Goal: Information Seeking & Learning: Learn about a topic

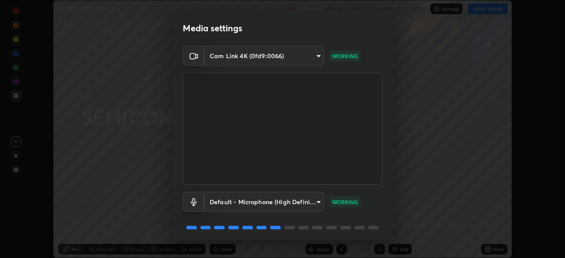
scroll to position [31, 0]
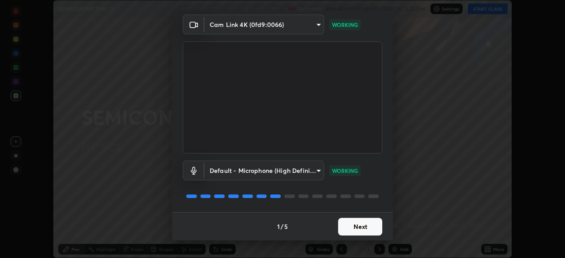
click at [355, 226] on button "Next" at bounding box center [360, 227] width 44 height 18
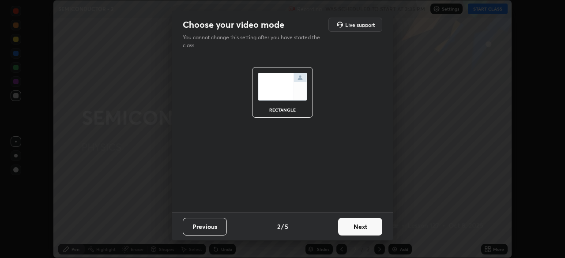
click at [351, 230] on button "Next" at bounding box center [360, 227] width 44 height 18
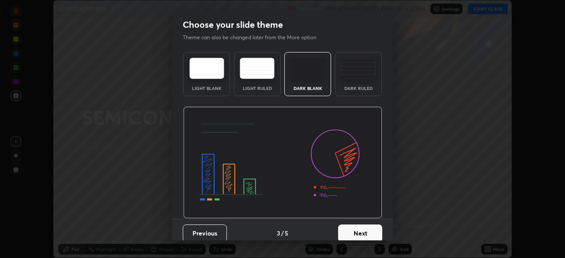
click at [348, 231] on button "Next" at bounding box center [360, 234] width 44 height 18
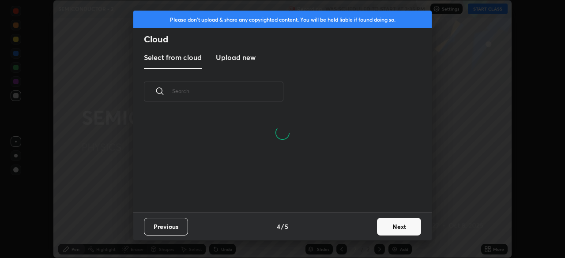
scroll to position [98, 283]
click at [378, 226] on button "Next" at bounding box center [399, 227] width 44 height 18
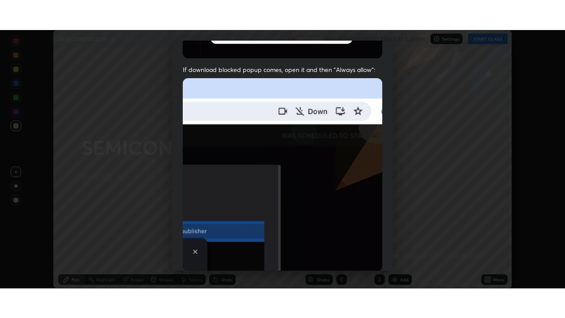
scroll to position [211, 0]
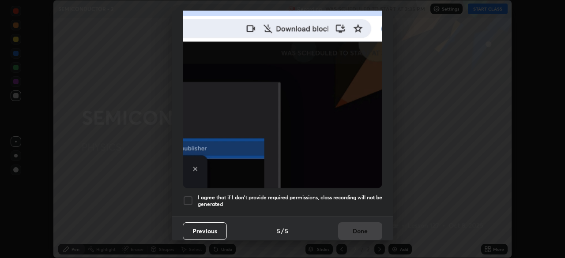
click at [188, 198] on div at bounding box center [188, 201] width 11 height 11
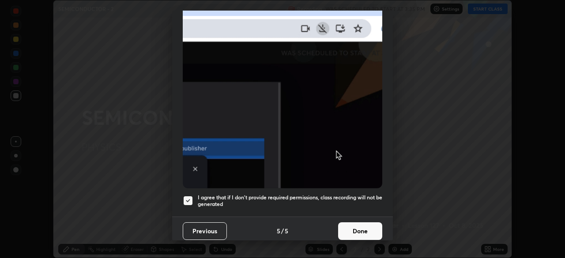
click at [347, 230] on button "Done" at bounding box center [360, 231] width 44 height 18
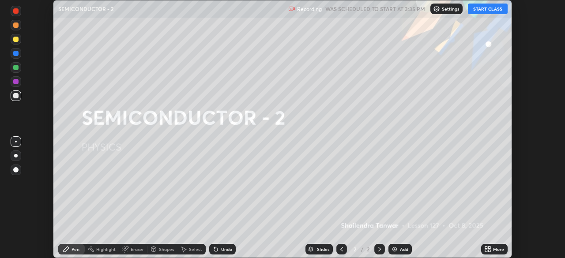
click at [15, 156] on div at bounding box center [16, 156] width 4 height 4
click at [493, 11] on button "START CLASS" at bounding box center [488, 9] width 40 height 11
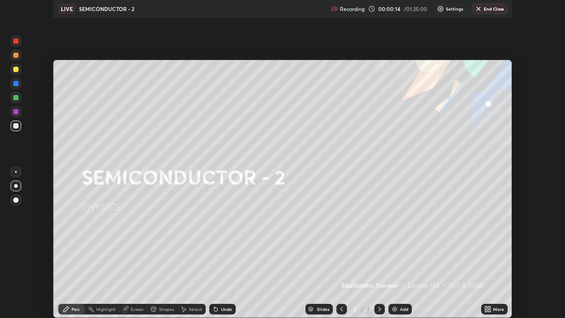
scroll to position [318, 565]
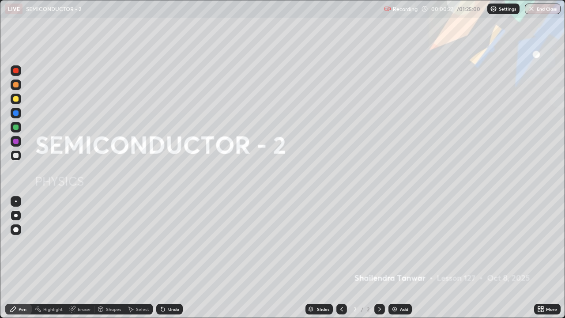
click at [393, 258] on img at bounding box center [394, 308] width 7 height 7
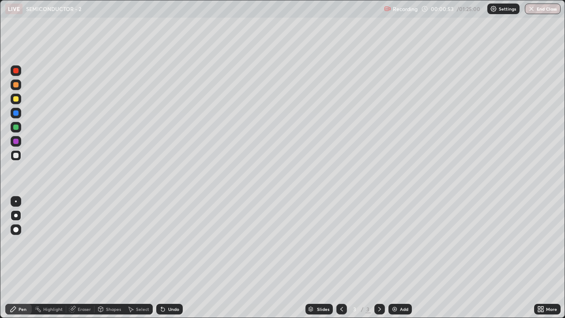
click at [60, 258] on div "Highlight" at bounding box center [52, 309] width 19 height 4
click at [396, 258] on img at bounding box center [394, 308] width 7 height 7
click at [22, 258] on div "Pen" at bounding box center [18, 309] width 26 height 11
click at [18, 156] on div at bounding box center [15, 155] width 5 height 5
click at [13, 98] on div at bounding box center [15, 98] width 5 height 5
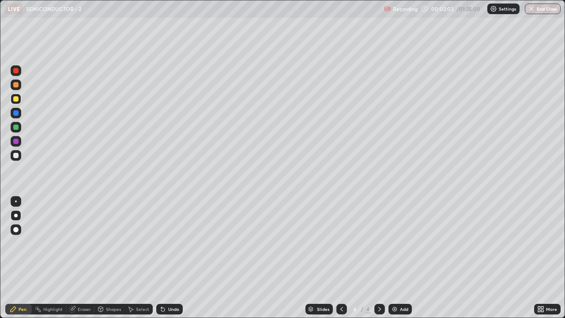
click at [47, 258] on div "Highlight" at bounding box center [52, 309] width 19 height 4
click at [20, 258] on div "Pen" at bounding box center [23, 309] width 8 height 4
click at [15, 157] on div at bounding box center [15, 155] width 5 height 5
click at [59, 258] on div "Highlight" at bounding box center [52, 309] width 19 height 4
click at [26, 258] on div "Pen" at bounding box center [18, 309] width 26 height 11
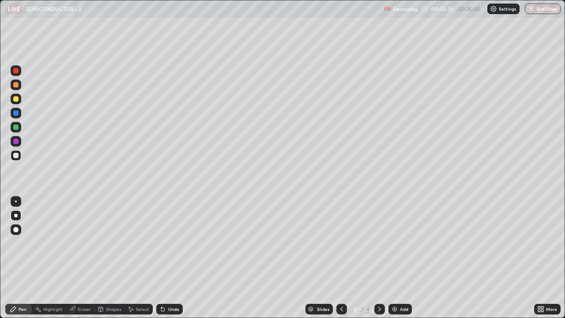
click at [23, 258] on div "Pen" at bounding box center [23, 309] width 8 height 4
click at [16, 215] on div at bounding box center [16, 216] width 4 height 4
click at [26, 258] on div "Pen" at bounding box center [23, 309] width 8 height 4
click at [106, 258] on div "Shapes" at bounding box center [109, 309] width 30 height 11
click at [11, 258] on div "Pen" at bounding box center [18, 309] width 26 height 11
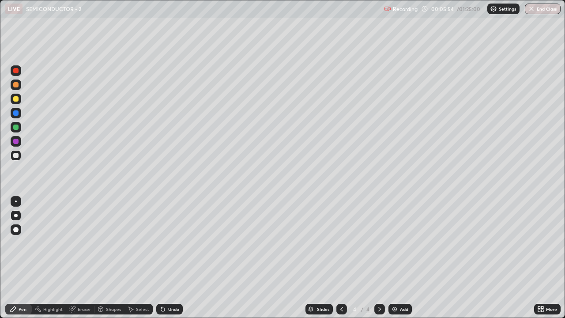
click at [392, 258] on img at bounding box center [394, 308] width 7 height 7
click at [16, 156] on div at bounding box center [15, 155] width 5 height 5
click at [16, 99] on div at bounding box center [15, 98] width 5 height 5
click at [53, 258] on div "Highlight" at bounding box center [52, 309] width 19 height 4
click at [23, 258] on div "Pen" at bounding box center [23, 309] width 8 height 4
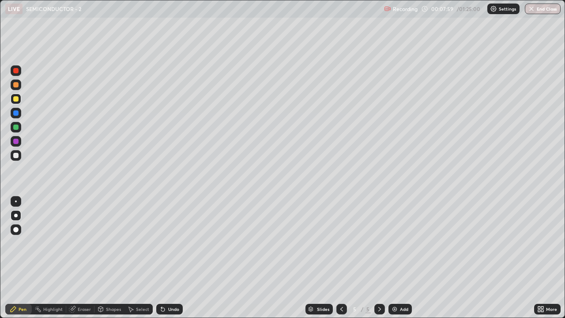
click at [15, 156] on div at bounding box center [15, 155] width 5 height 5
click at [81, 258] on div "Eraser" at bounding box center [84, 309] width 13 height 4
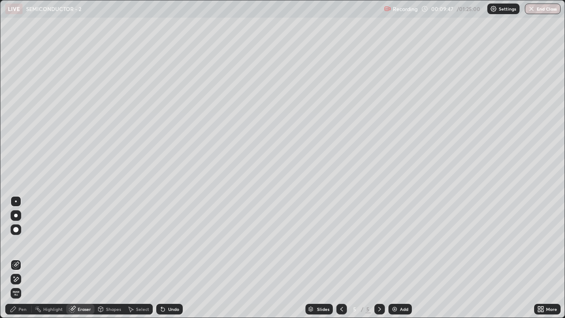
click at [20, 258] on div "Pen" at bounding box center [23, 309] width 8 height 4
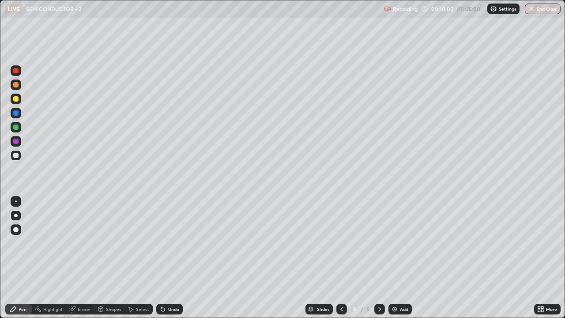
click at [57, 258] on div "Highlight" at bounding box center [52, 309] width 19 height 4
click at [23, 258] on div "Pen" at bounding box center [23, 309] width 8 height 4
click at [15, 216] on div at bounding box center [16, 216] width 4 height 4
click at [12, 156] on div at bounding box center [16, 155] width 11 height 11
click at [398, 258] on div "Add" at bounding box center [399, 309] width 23 height 11
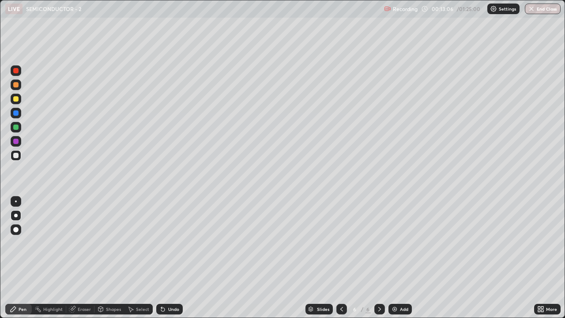
click at [16, 101] on div at bounding box center [15, 98] width 5 height 5
click at [17, 87] on div at bounding box center [15, 84] width 5 height 5
click at [56, 258] on div "Highlight" at bounding box center [52, 309] width 19 height 4
click at [24, 258] on div "Pen" at bounding box center [23, 309] width 8 height 4
click at [17, 143] on div at bounding box center [15, 141] width 5 height 5
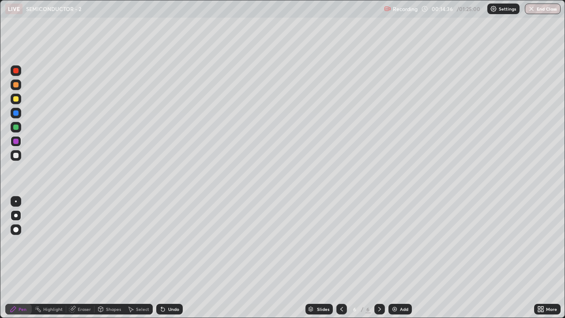
click at [16, 156] on div at bounding box center [15, 155] width 5 height 5
click at [15, 99] on div at bounding box center [15, 98] width 5 height 5
click at [47, 258] on div "Highlight" at bounding box center [52, 309] width 19 height 4
click at [19, 258] on div "Pen" at bounding box center [23, 309] width 8 height 4
click at [38, 258] on rect at bounding box center [39, 310] width 4 height 4
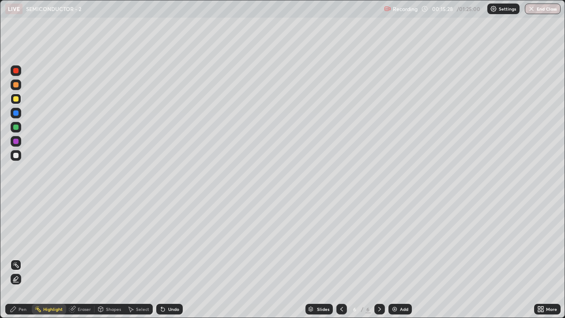
click at [15, 258] on icon at bounding box center [13, 308] width 7 height 7
click at [115, 258] on div "Shapes" at bounding box center [113, 309] width 15 height 4
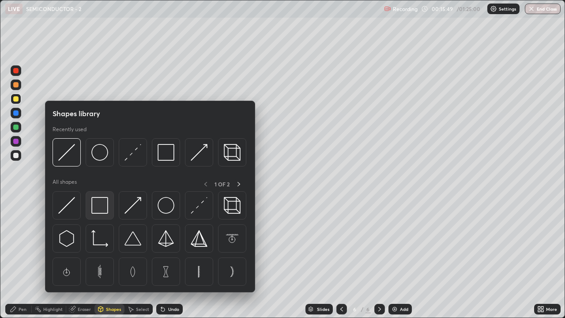
click at [95, 208] on img at bounding box center [99, 205] width 17 height 17
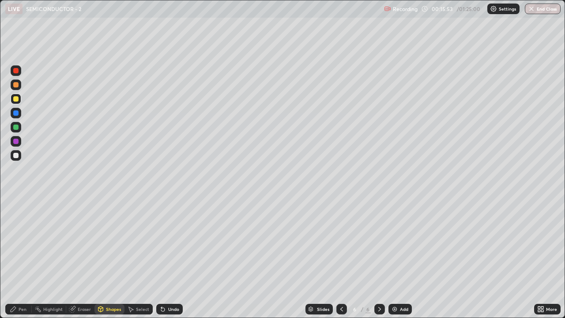
click at [170, 258] on div "Undo" at bounding box center [173, 309] width 11 height 4
click at [24, 258] on div "Pen" at bounding box center [23, 309] width 8 height 4
click at [15, 159] on div at bounding box center [16, 155] width 11 height 11
click at [107, 258] on div "Shapes" at bounding box center [113, 309] width 15 height 4
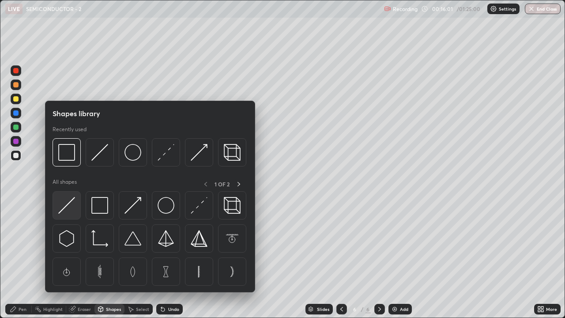
click at [68, 212] on img at bounding box center [66, 205] width 17 height 17
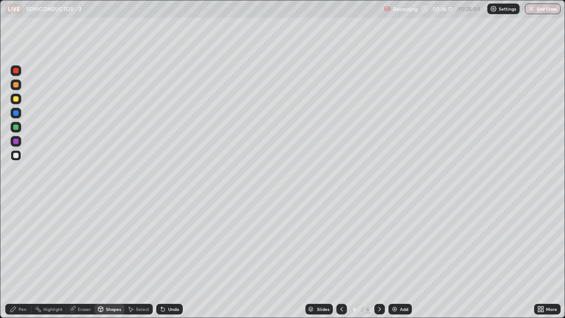
click at [18, 155] on div at bounding box center [15, 155] width 5 height 5
click at [21, 258] on div "Pen" at bounding box center [18, 309] width 26 height 11
click at [16, 113] on div at bounding box center [15, 112] width 5 height 5
click at [18, 258] on div "Pen" at bounding box center [18, 309] width 26 height 11
click at [14, 155] on div at bounding box center [15, 155] width 5 height 5
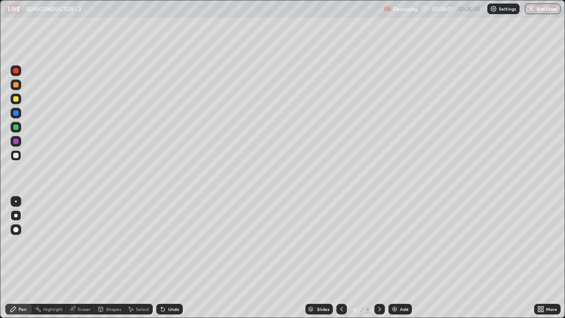
click at [172, 258] on div "Undo" at bounding box center [173, 309] width 11 height 4
click at [173, 258] on div "Undo" at bounding box center [173, 309] width 11 height 4
click at [341, 258] on icon at bounding box center [341, 308] width 7 height 7
click at [380, 258] on icon at bounding box center [379, 308] width 7 height 7
click at [56, 258] on div "Highlight" at bounding box center [49, 309] width 34 height 11
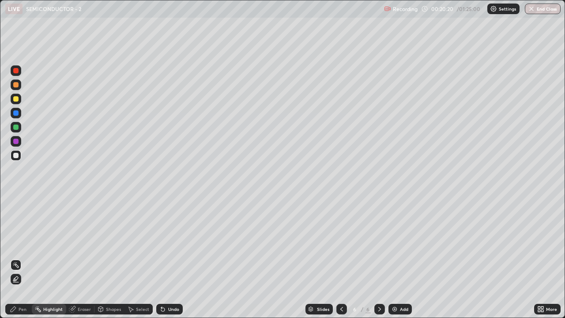
click at [23, 258] on div "Pen" at bounding box center [23, 309] width 8 height 4
click at [393, 258] on div "Add" at bounding box center [399, 309] width 23 height 11
click at [19, 100] on div at bounding box center [16, 99] width 11 height 11
click at [16, 87] on div at bounding box center [15, 84] width 5 height 5
click at [341, 258] on icon at bounding box center [341, 308] width 7 height 7
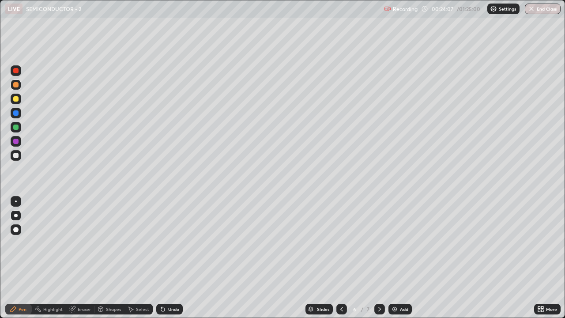
click at [379, 258] on icon at bounding box center [379, 308] width 7 height 7
click at [15, 156] on div at bounding box center [15, 155] width 5 height 5
click at [107, 258] on div "Shapes" at bounding box center [113, 309] width 15 height 4
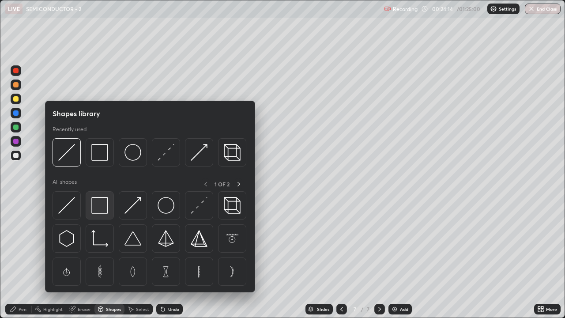
click at [102, 213] on img at bounding box center [99, 205] width 17 height 17
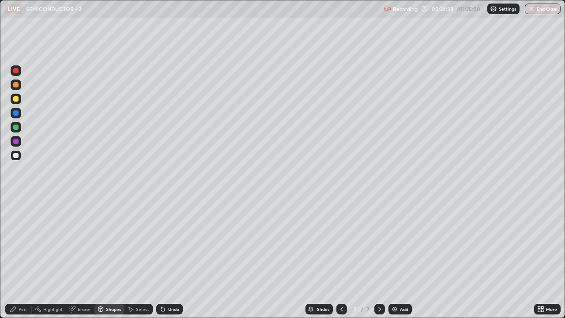
click at [22, 258] on div "Pen" at bounding box center [23, 309] width 8 height 4
click at [18, 157] on div at bounding box center [15, 155] width 5 height 5
click at [16, 128] on div at bounding box center [15, 126] width 5 height 5
click at [17, 101] on div at bounding box center [15, 98] width 5 height 5
click at [15, 157] on div at bounding box center [15, 155] width 5 height 5
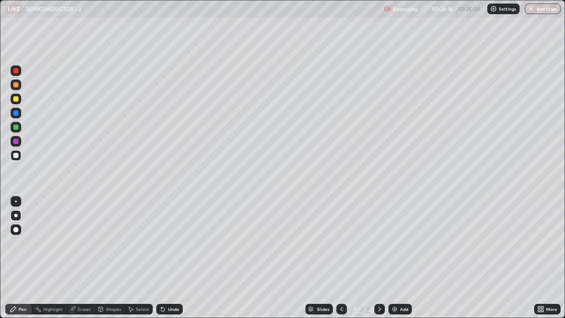
click at [18, 128] on div at bounding box center [15, 126] width 5 height 5
click at [53, 258] on div "Highlight" at bounding box center [49, 309] width 34 height 11
click at [16, 258] on icon at bounding box center [13, 308] width 7 height 7
click at [15, 160] on div at bounding box center [16, 155] width 11 height 11
click at [23, 258] on div "Pen" at bounding box center [23, 309] width 8 height 4
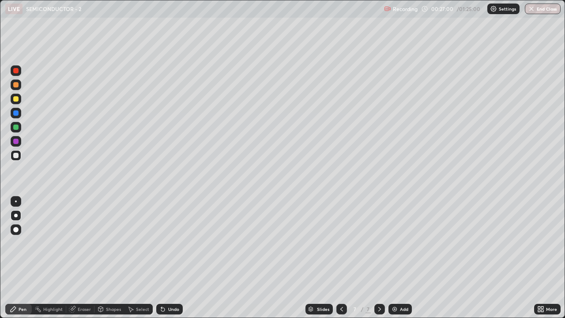
click at [17, 160] on div at bounding box center [16, 155] width 11 height 11
click at [22, 258] on div "Pen" at bounding box center [23, 309] width 8 height 4
click at [17, 258] on div "Pen" at bounding box center [18, 309] width 26 height 11
click at [20, 258] on div "Pen" at bounding box center [23, 309] width 8 height 4
click at [25, 258] on div "Pen" at bounding box center [23, 309] width 8 height 4
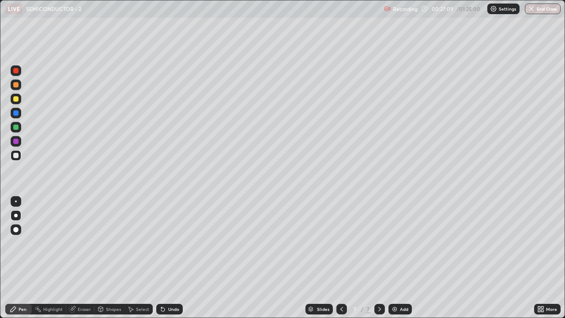
click at [397, 258] on img at bounding box center [394, 308] width 7 height 7
click at [54, 258] on div "Highlight" at bounding box center [52, 309] width 19 height 4
click at [336, 258] on div at bounding box center [341, 309] width 11 height 11
click at [379, 258] on icon at bounding box center [379, 308] width 7 height 7
click at [19, 258] on div "Pen" at bounding box center [23, 309] width 8 height 4
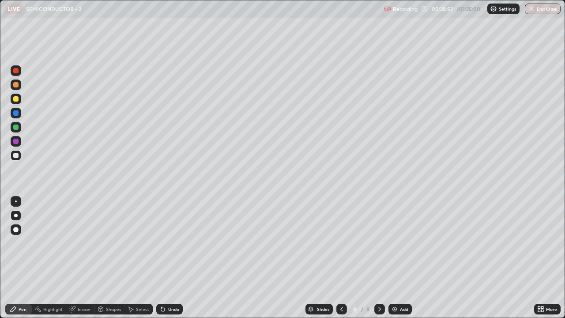
click at [16, 142] on div at bounding box center [15, 141] width 5 height 5
click at [18, 100] on div at bounding box center [15, 98] width 5 height 5
click at [15, 158] on div at bounding box center [16, 155] width 11 height 11
click at [140, 258] on div "Select" at bounding box center [142, 309] width 13 height 4
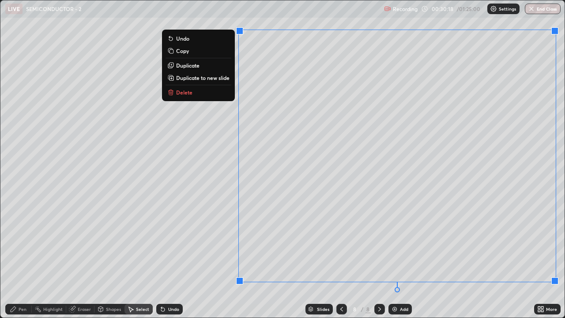
click at [217, 79] on p "Duplicate to new slide" at bounding box center [202, 77] width 53 height 7
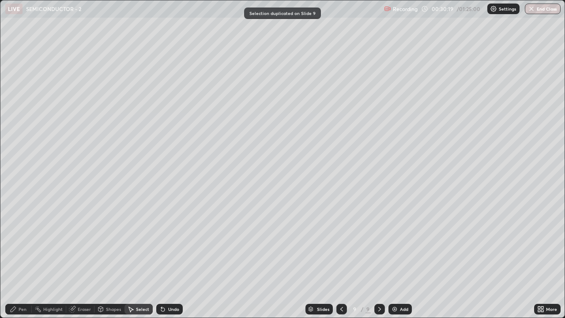
click at [24, 258] on div "Pen" at bounding box center [23, 309] width 8 height 4
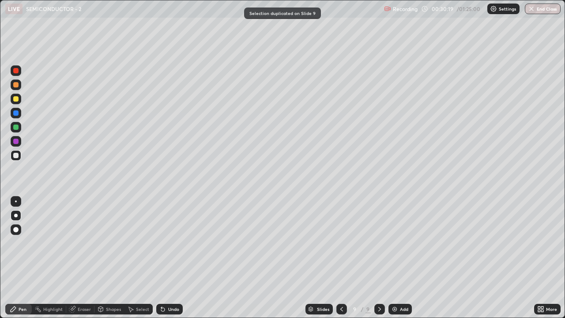
click at [17, 157] on div at bounding box center [15, 155] width 5 height 5
click at [166, 258] on div "Undo" at bounding box center [169, 309] width 26 height 11
click at [133, 258] on icon at bounding box center [130, 308] width 7 height 7
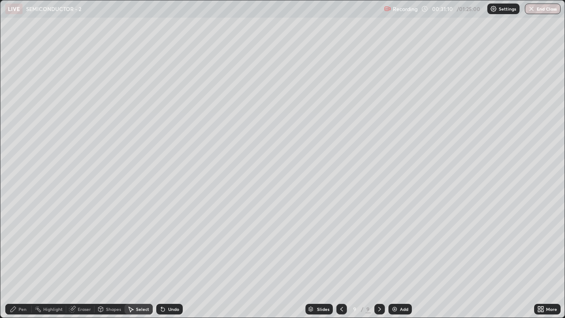
click at [103, 258] on icon at bounding box center [100, 308] width 7 height 7
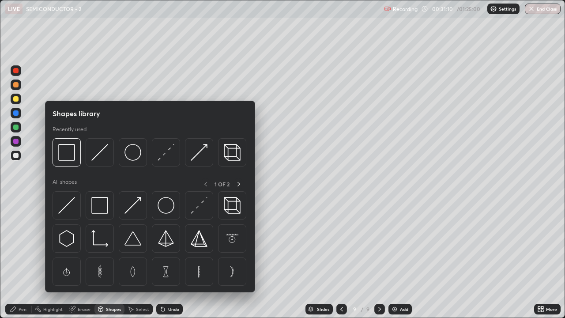
click at [134, 258] on div "Select" at bounding box center [138, 309] width 28 height 11
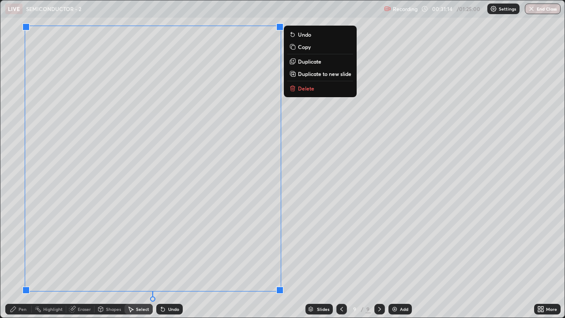
click at [303, 75] on p "Duplicate to new slide" at bounding box center [324, 73] width 53 height 7
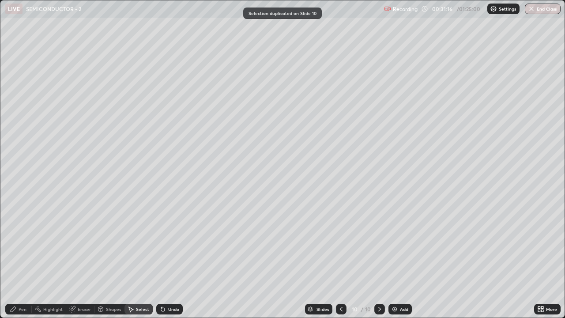
click at [84, 258] on div "Eraser" at bounding box center [84, 309] width 13 height 4
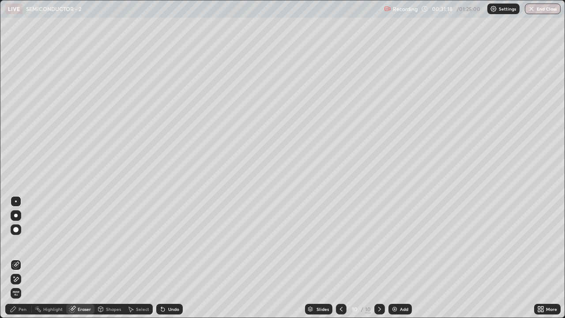
click at [20, 258] on div "Pen" at bounding box center [23, 309] width 8 height 4
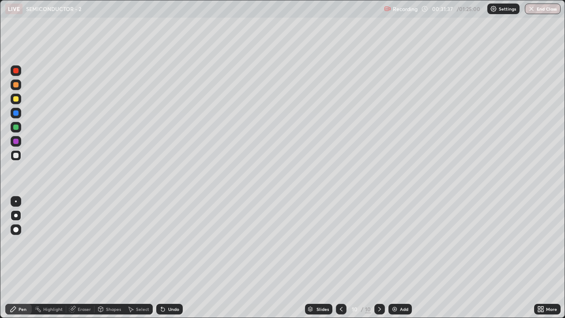
click at [17, 100] on div at bounding box center [15, 98] width 5 height 5
click at [15, 85] on div at bounding box center [15, 84] width 5 height 5
click at [17, 156] on div at bounding box center [15, 155] width 5 height 5
click at [10, 258] on icon at bounding box center [13, 308] width 7 height 7
click at [16, 214] on div at bounding box center [16, 215] width 11 height 11
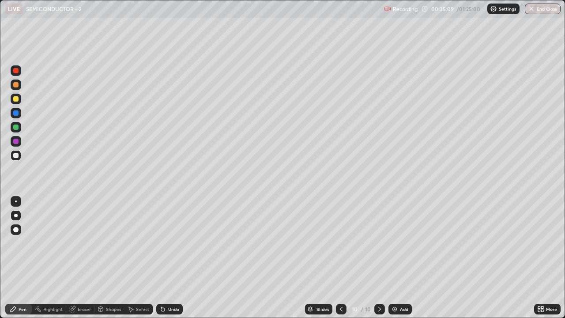
click at [13, 155] on div at bounding box center [16, 155] width 11 height 11
click at [134, 258] on div "Select" at bounding box center [138, 309] width 28 height 11
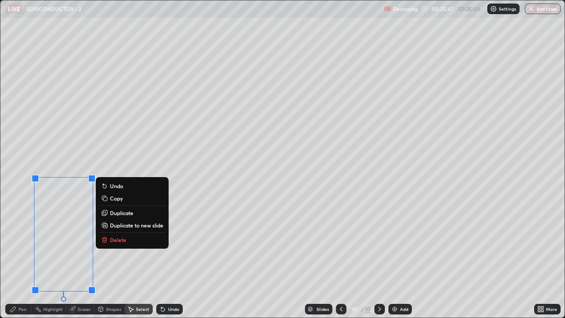
click at [304, 194] on div "0 ° Undo Copy Duplicate Duplicate to new slide Delete" at bounding box center [282, 158] width 564 height 317
click at [135, 224] on p "Duplicate to new slide" at bounding box center [136, 225] width 53 height 7
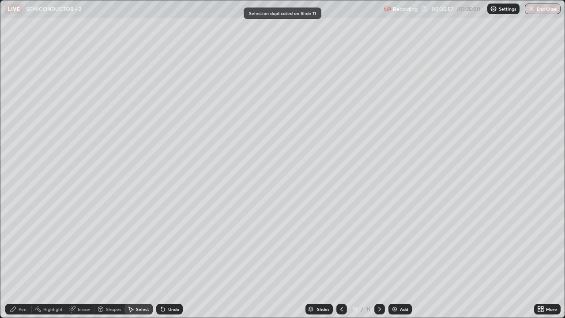
click at [19, 258] on div "Pen" at bounding box center [18, 309] width 26 height 11
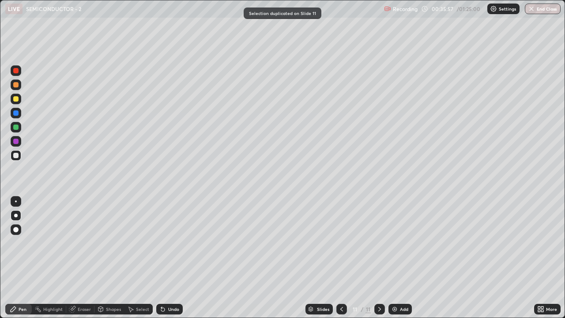
click at [15, 156] on div at bounding box center [15, 155] width 5 height 5
click at [18, 100] on div at bounding box center [15, 98] width 5 height 5
click at [340, 258] on icon at bounding box center [341, 308] width 7 height 7
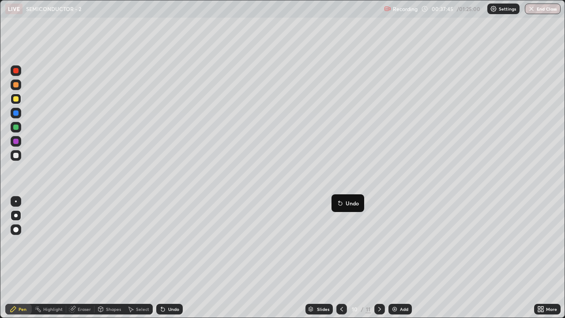
click at [375, 258] on div at bounding box center [379, 309] width 11 height 11
click at [18, 155] on div at bounding box center [15, 155] width 5 height 5
click at [144, 258] on div "Select" at bounding box center [142, 309] width 13 height 4
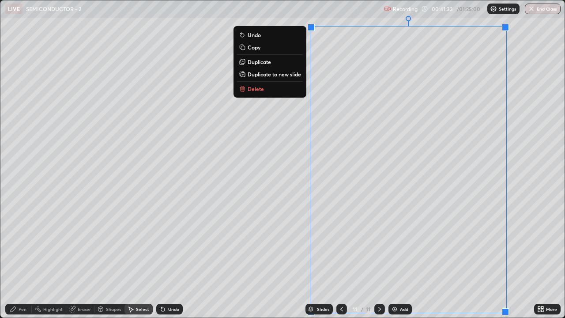
click at [269, 73] on p "Duplicate to new slide" at bounding box center [274, 74] width 53 height 7
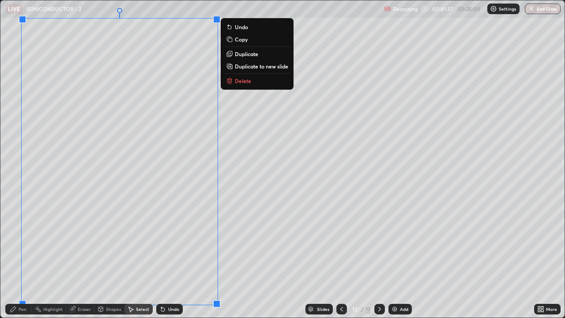
click at [23, 258] on div "Pen" at bounding box center [23, 309] width 8 height 4
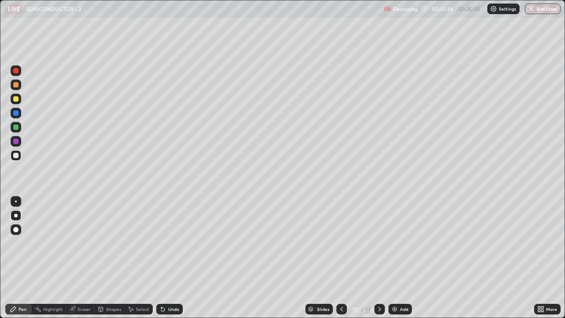
click at [14, 97] on div at bounding box center [15, 98] width 5 height 5
click at [18, 126] on div at bounding box center [15, 126] width 5 height 5
click at [13, 155] on div at bounding box center [15, 155] width 5 height 5
click at [146, 258] on div "Select" at bounding box center [142, 309] width 13 height 4
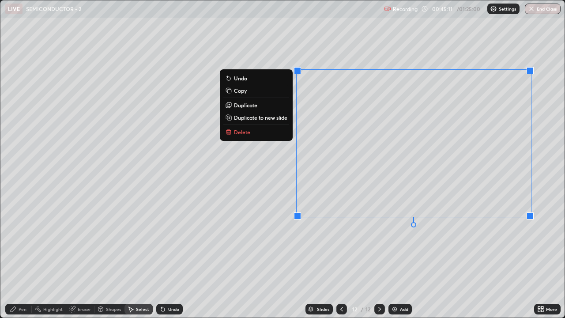
click at [254, 117] on p "Duplicate to new slide" at bounding box center [260, 117] width 53 height 7
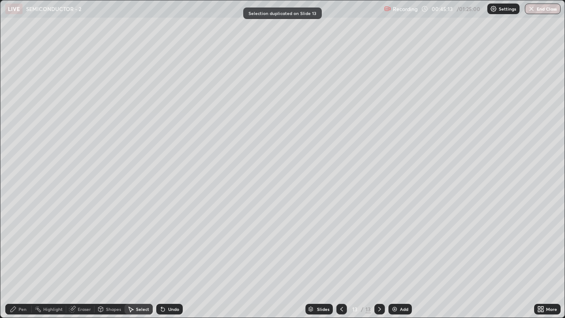
click at [22, 258] on div "Pen" at bounding box center [23, 309] width 8 height 4
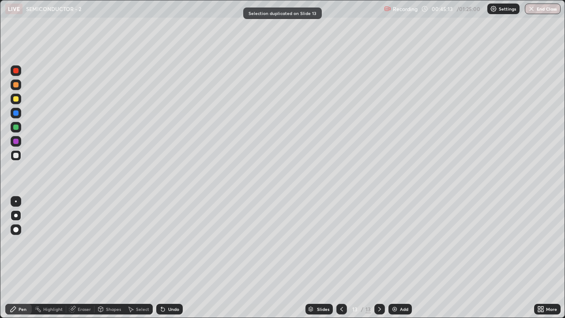
click at [15, 155] on div at bounding box center [15, 155] width 5 height 5
click at [169, 258] on div "Undo" at bounding box center [173, 309] width 11 height 4
click at [170, 258] on div "Undo" at bounding box center [169, 309] width 26 height 11
click at [136, 258] on div "Select" at bounding box center [142, 309] width 13 height 4
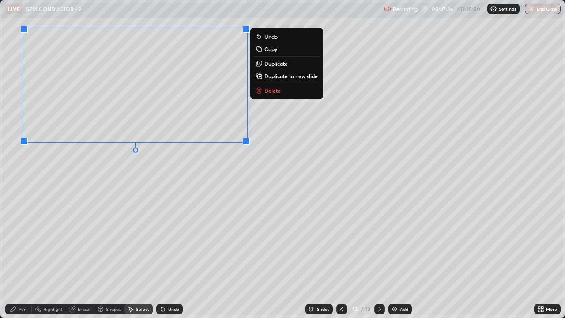
click at [268, 77] on p "Duplicate to new slide" at bounding box center [290, 75] width 53 height 7
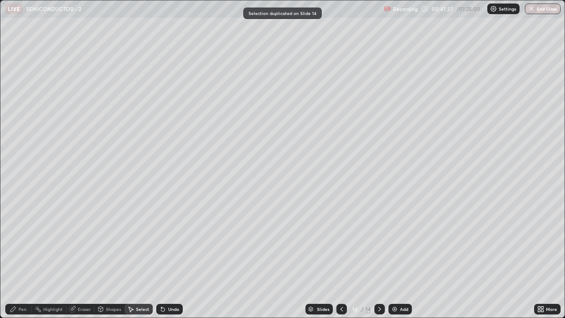
click at [22, 258] on div "Pen" at bounding box center [23, 309] width 8 height 4
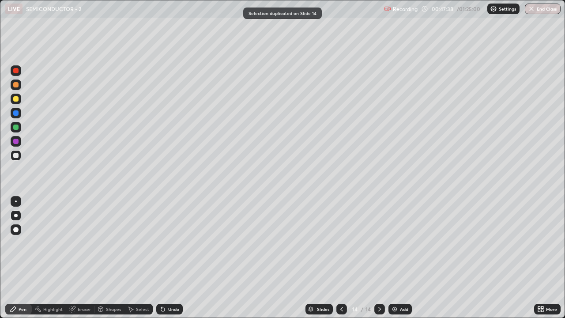
click at [15, 100] on div at bounding box center [15, 98] width 5 height 5
click at [16, 156] on div at bounding box center [15, 155] width 5 height 5
click at [13, 159] on div at bounding box center [16, 155] width 11 height 11
click at [15, 155] on div at bounding box center [15, 155] width 5 height 5
click at [395, 258] on img at bounding box center [394, 308] width 7 height 7
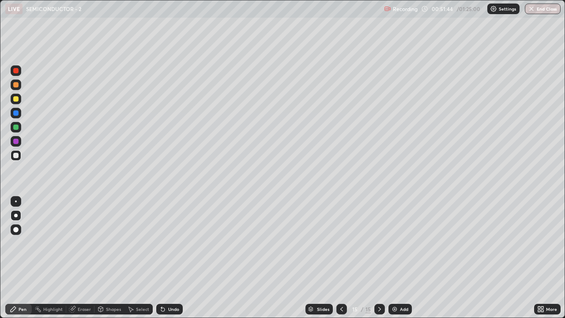
click at [16, 83] on div at bounding box center [15, 84] width 5 height 5
click at [15, 101] on div at bounding box center [15, 98] width 5 height 5
click at [15, 85] on div at bounding box center [15, 84] width 5 height 5
click at [15, 99] on div at bounding box center [15, 98] width 5 height 5
click at [51, 258] on div "Highlight" at bounding box center [52, 309] width 19 height 4
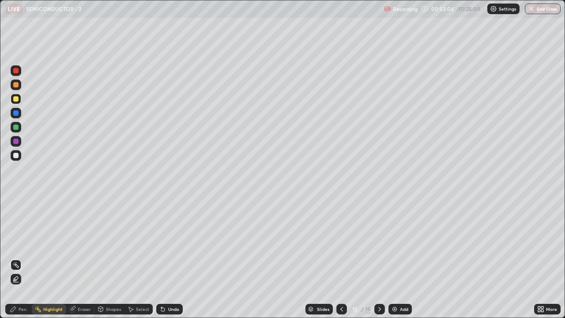
click at [17, 258] on div "Pen" at bounding box center [18, 309] width 26 height 11
click at [14, 155] on div at bounding box center [15, 155] width 5 height 5
click at [16, 87] on div at bounding box center [15, 84] width 5 height 5
click at [136, 258] on div "Select" at bounding box center [142, 309] width 13 height 4
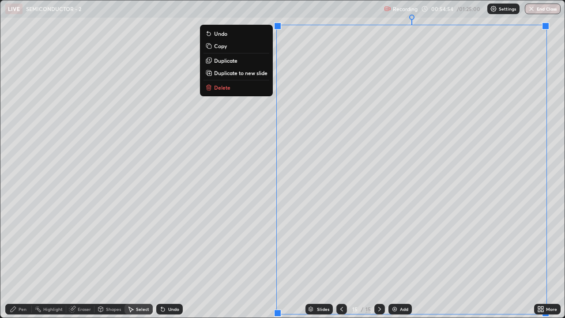
click at [246, 71] on p "Duplicate to new slide" at bounding box center [240, 72] width 53 height 7
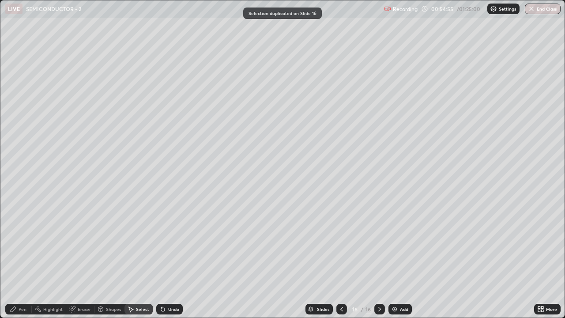
click at [29, 258] on div "Pen" at bounding box center [18, 309] width 26 height 11
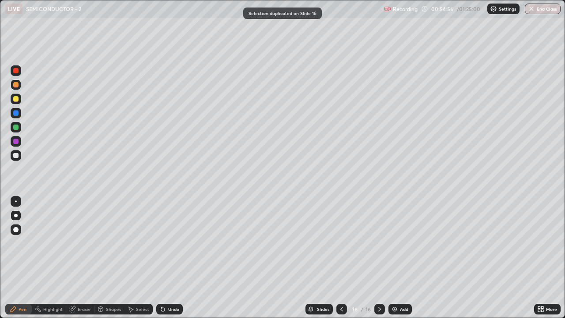
click at [16, 158] on div at bounding box center [16, 155] width 11 height 11
click at [170, 258] on div "Undo" at bounding box center [173, 309] width 11 height 4
click at [16, 100] on div at bounding box center [15, 98] width 5 height 5
click at [168, 258] on div "Undo" at bounding box center [173, 309] width 11 height 4
click at [19, 217] on div at bounding box center [16, 215] width 11 height 11
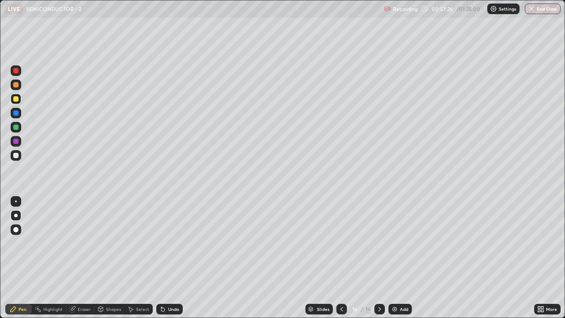
click at [136, 258] on div "Select" at bounding box center [142, 309] width 13 height 4
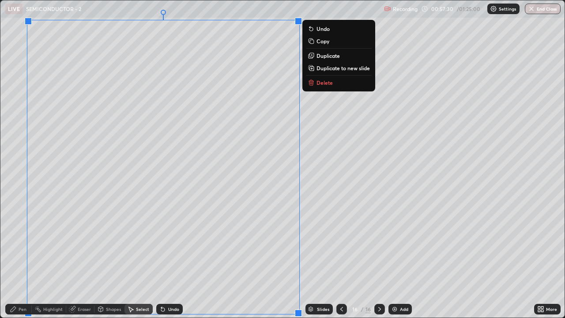
click at [323, 69] on p "Duplicate to new slide" at bounding box center [343, 67] width 53 height 7
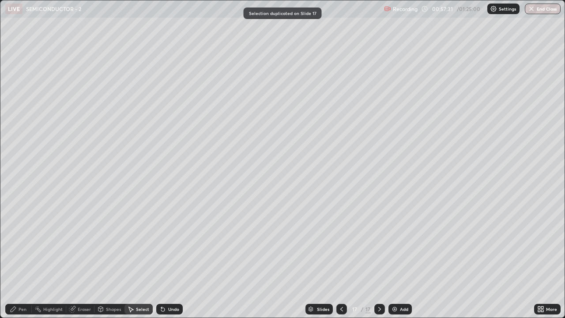
click at [20, 258] on div "Pen" at bounding box center [18, 309] width 26 height 11
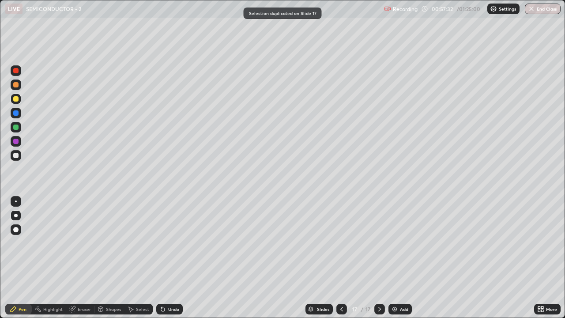
click at [16, 156] on div at bounding box center [15, 155] width 5 height 5
click at [87, 258] on div "Eraser" at bounding box center [84, 309] width 13 height 4
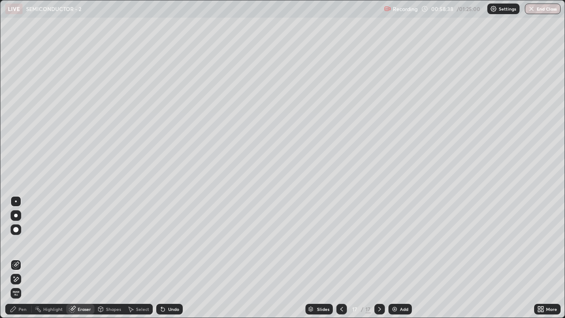
click at [25, 258] on div "Pen" at bounding box center [23, 309] width 8 height 4
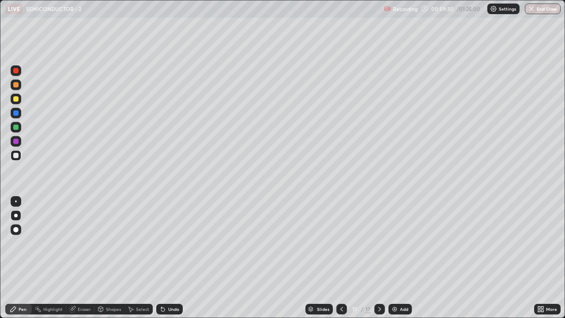
click at [135, 258] on div "Select" at bounding box center [138, 309] width 28 height 11
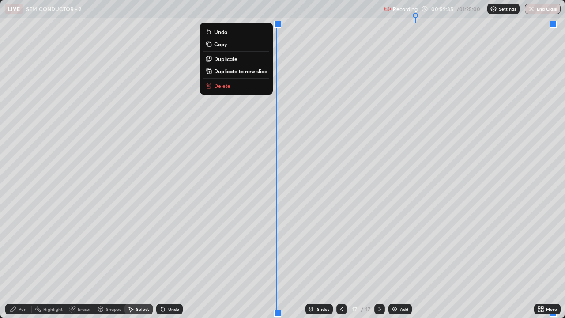
click at [235, 72] on p "Duplicate to new slide" at bounding box center [240, 71] width 53 height 7
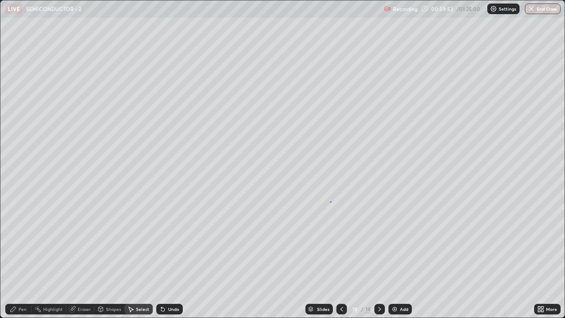
click at [331, 201] on div "0 ° Undo Copy Duplicate Duplicate to new slide Delete" at bounding box center [282, 158] width 564 height 317
click at [22, 258] on div "Pen" at bounding box center [18, 309] width 26 height 11
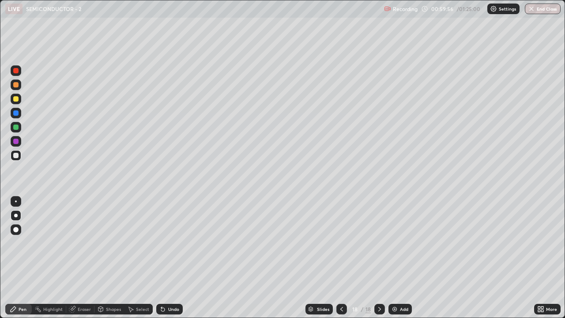
click at [76, 258] on div "Eraser" at bounding box center [80, 309] width 28 height 11
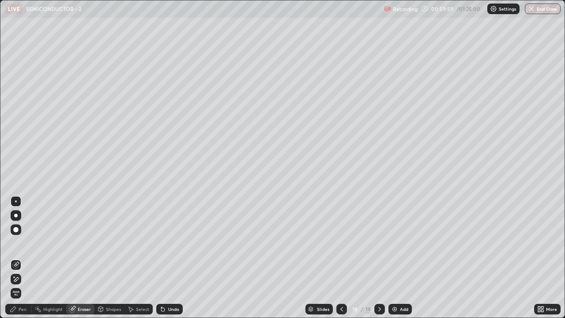
click at [79, 258] on div "Eraser" at bounding box center [84, 309] width 13 height 4
click at [19, 258] on div "Pen" at bounding box center [18, 309] width 26 height 11
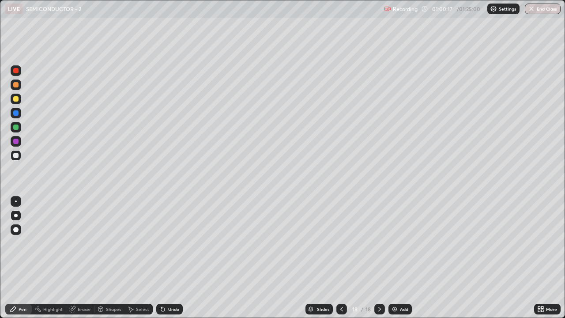
click at [18, 258] on div "Pen" at bounding box center [18, 309] width 26 height 11
click at [15, 98] on div at bounding box center [15, 98] width 5 height 5
click at [15, 101] on div at bounding box center [15, 98] width 5 height 5
click at [87, 258] on div "Eraser" at bounding box center [84, 309] width 13 height 4
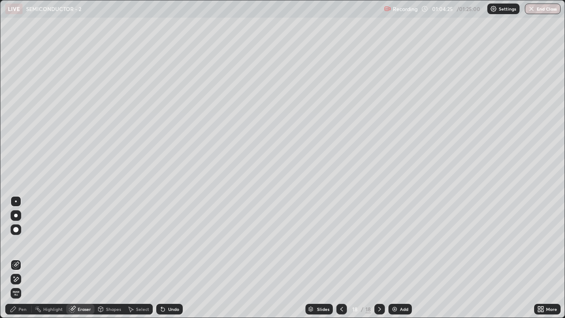
click at [20, 258] on div "Pen" at bounding box center [23, 309] width 8 height 4
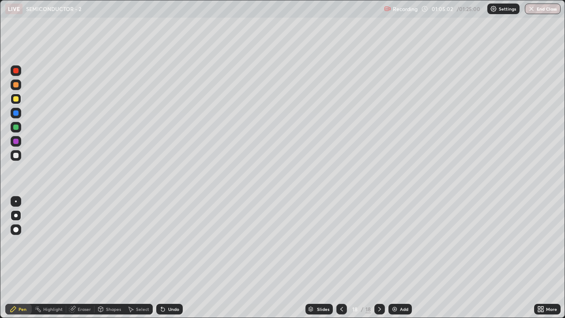
click at [14, 155] on div at bounding box center [15, 155] width 5 height 5
click at [398, 258] on div "Add" at bounding box center [399, 309] width 23 height 11
click at [18, 101] on div at bounding box center [16, 99] width 11 height 11
click at [59, 258] on div "Highlight" at bounding box center [52, 309] width 19 height 4
click at [55, 258] on div "Highlight" at bounding box center [52, 309] width 19 height 4
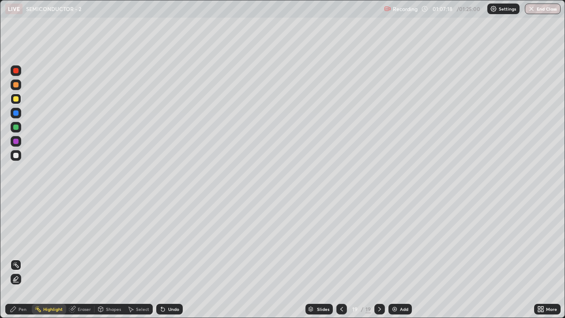
click at [24, 258] on div "Pen" at bounding box center [23, 309] width 8 height 4
click at [82, 258] on div "Eraser" at bounding box center [84, 309] width 13 height 4
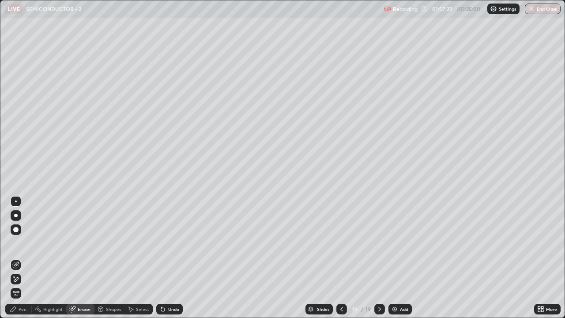
click at [19, 258] on div "Pen" at bounding box center [23, 309] width 8 height 4
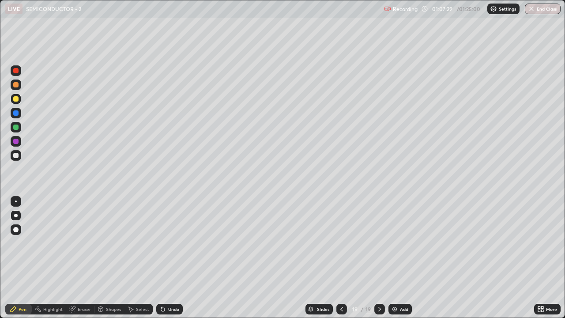
click at [15, 143] on div at bounding box center [15, 141] width 5 height 5
click at [16, 86] on div at bounding box center [15, 84] width 5 height 5
click at [18, 157] on div at bounding box center [15, 155] width 5 height 5
click at [16, 128] on div at bounding box center [15, 126] width 5 height 5
click at [89, 258] on div "Eraser" at bounding box center [84, 309] width 13 height 4
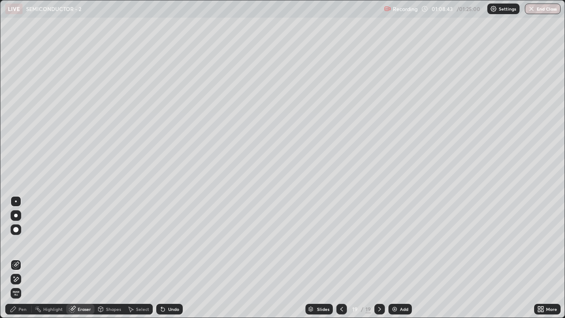
click at [16, 258] on icon at bounding box center [13, 308] width 5 height 5
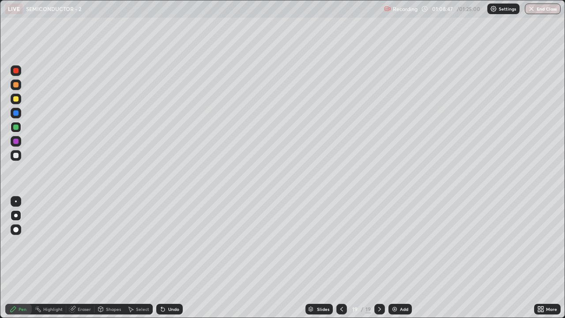
click at [14, 159] on div at bounding box center [16, 155] width 11 height 11
click at [20, 258] on div "Pen" at bounding box center [18, 309] width 26 height 11
click at [16, 215] on div at bounding box center [16, 216] width 4 height 4
click at [16, 156] on div at bounding box center [15, 155] width 5 height 5
click at [396, 258] on img at bounding box center [394, 308] width 7 height 7
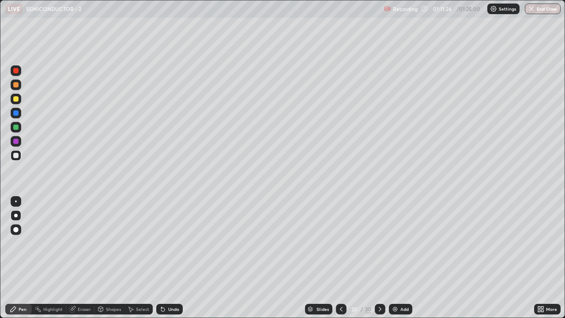
click at [15, 101] on div at bounding box center [15, 98] width 5 height 5
click at [18, 158] on div at bounding box center [16, 155] width 11 height 11
click at [16, 142] on div at bounding box center [15, 141] width 5 height 5
click at [12, 156] on div at bounding box center [16, 155] width 11 height 11
click at [19, 128] on div at bounding box center [16, 127] width 11 height 11
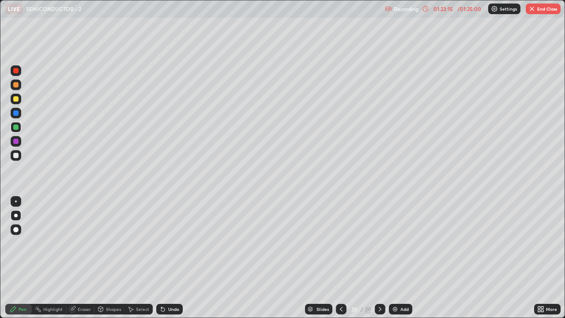
click at [534, 9] on img "button" at bounding box center [531, 8] width 7 height 7
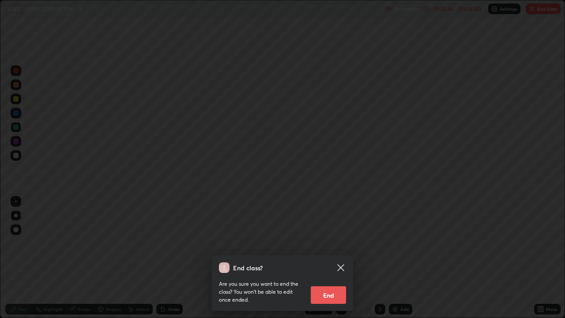
click at [326, 258] on button "End" at bounding box center [328, 295] width 35 height 18
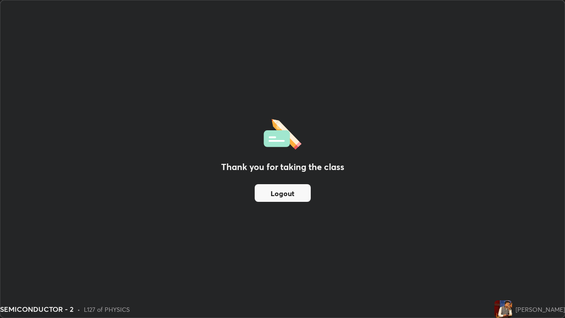
click at [294, 191] on button "Logout" at bounding box center [283, 193] width 56 height 18
